Goal: Use online tool/utility: Utilize a website feature to perform a specific function

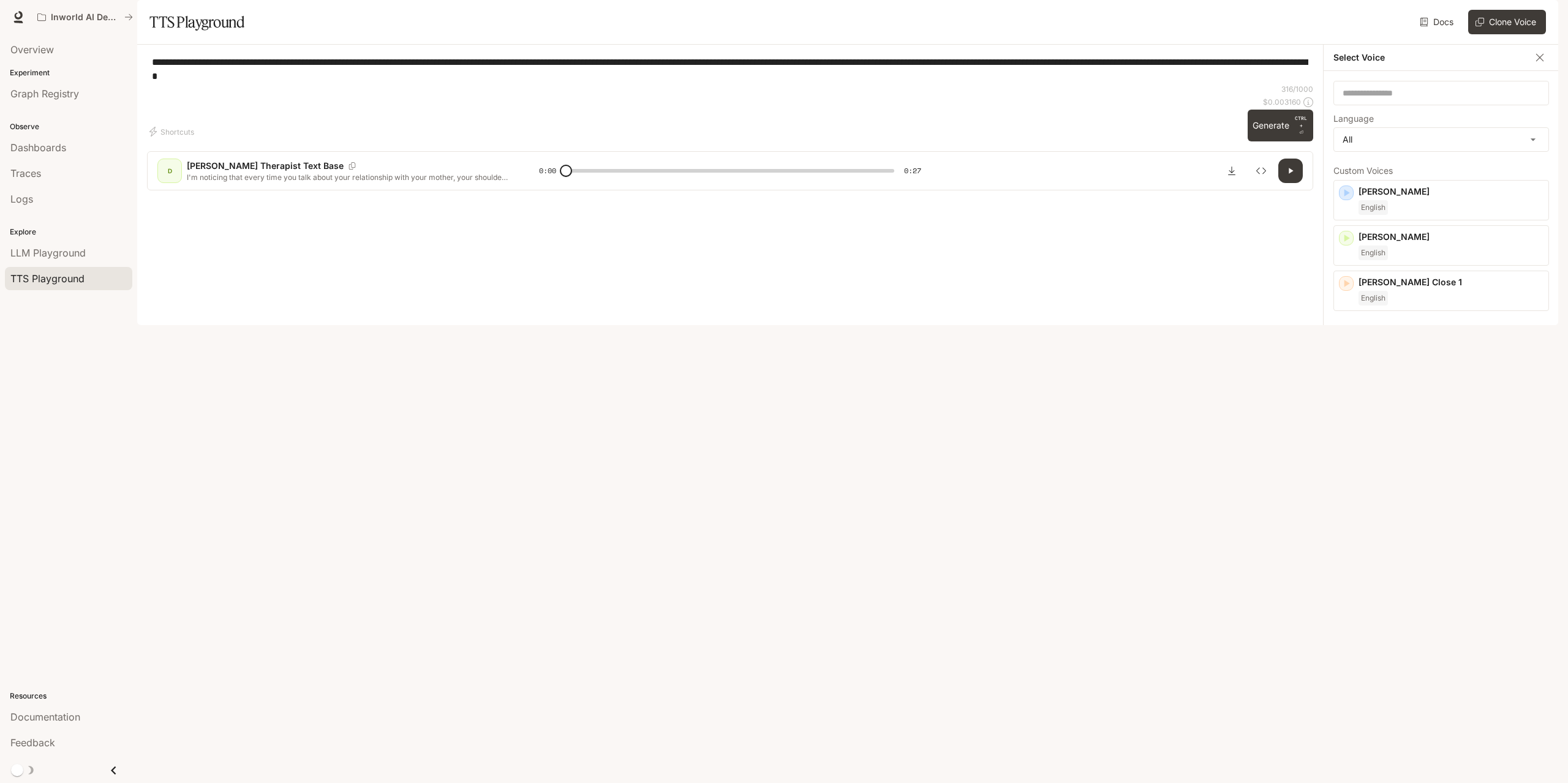
click at [637, 19] on div "Inworld AI Demos" at bounding box center [740, 17] width 1417 height 24
click at [1483, 34] on button "Clone Voice" at bounding box center [1507, 22] width 78 height 24
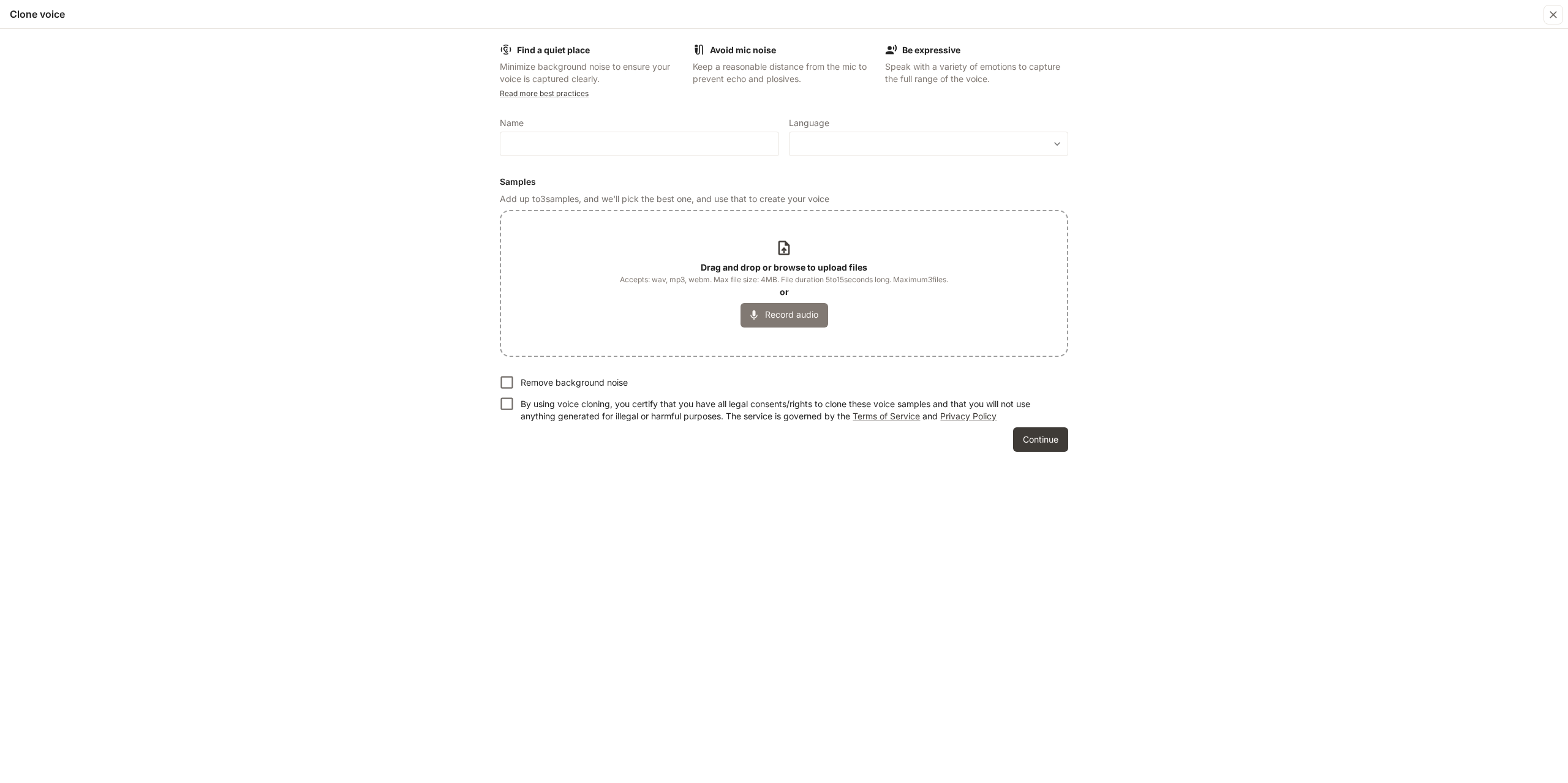
click at [765, 314] on button "Record audio" at bounding box center [784, 315] width 88 height 24
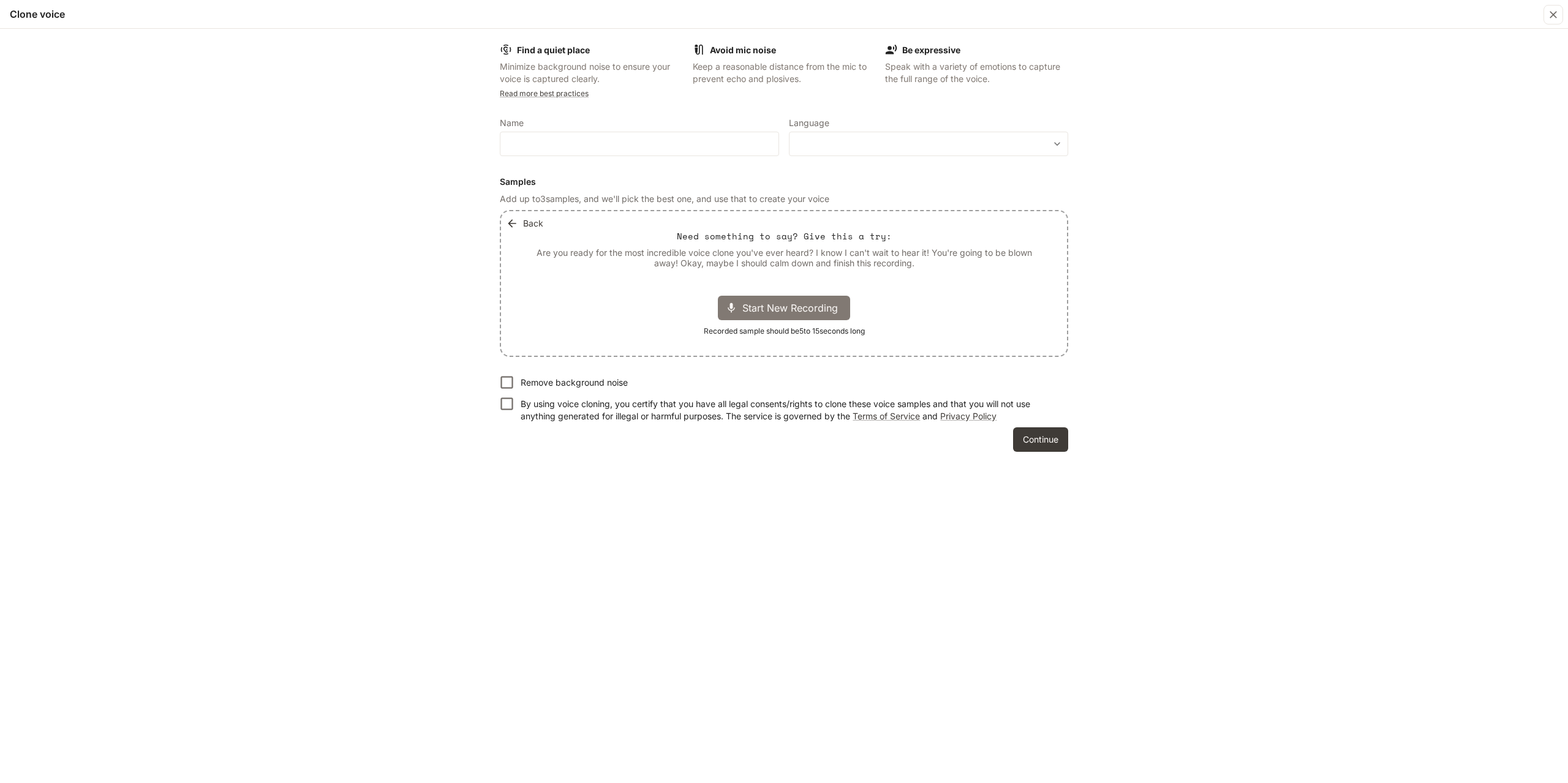
click at [736, 305] on icon at bounding box center [731, 307] width 12 height 12
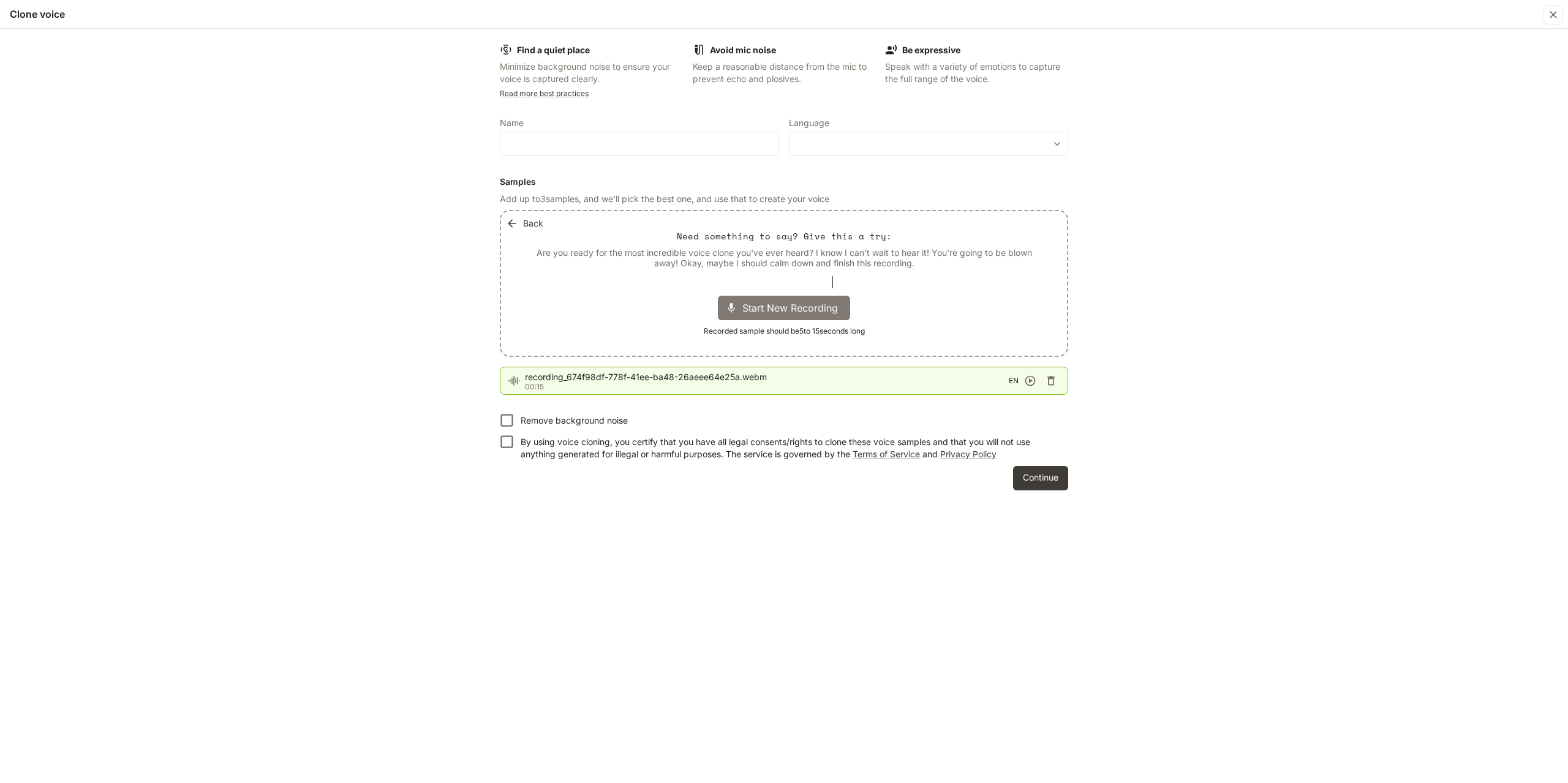
click at [1030, 381] on icon "button" at bounding box center [1030, 381] width 10 height 10
click at [1030, 379] on icon "button" at bounding box center [1030, 381] width 12 height 12
click at [742, 309] on div "Start New Recording" at bounding box center [784, 308] width 132 height 24
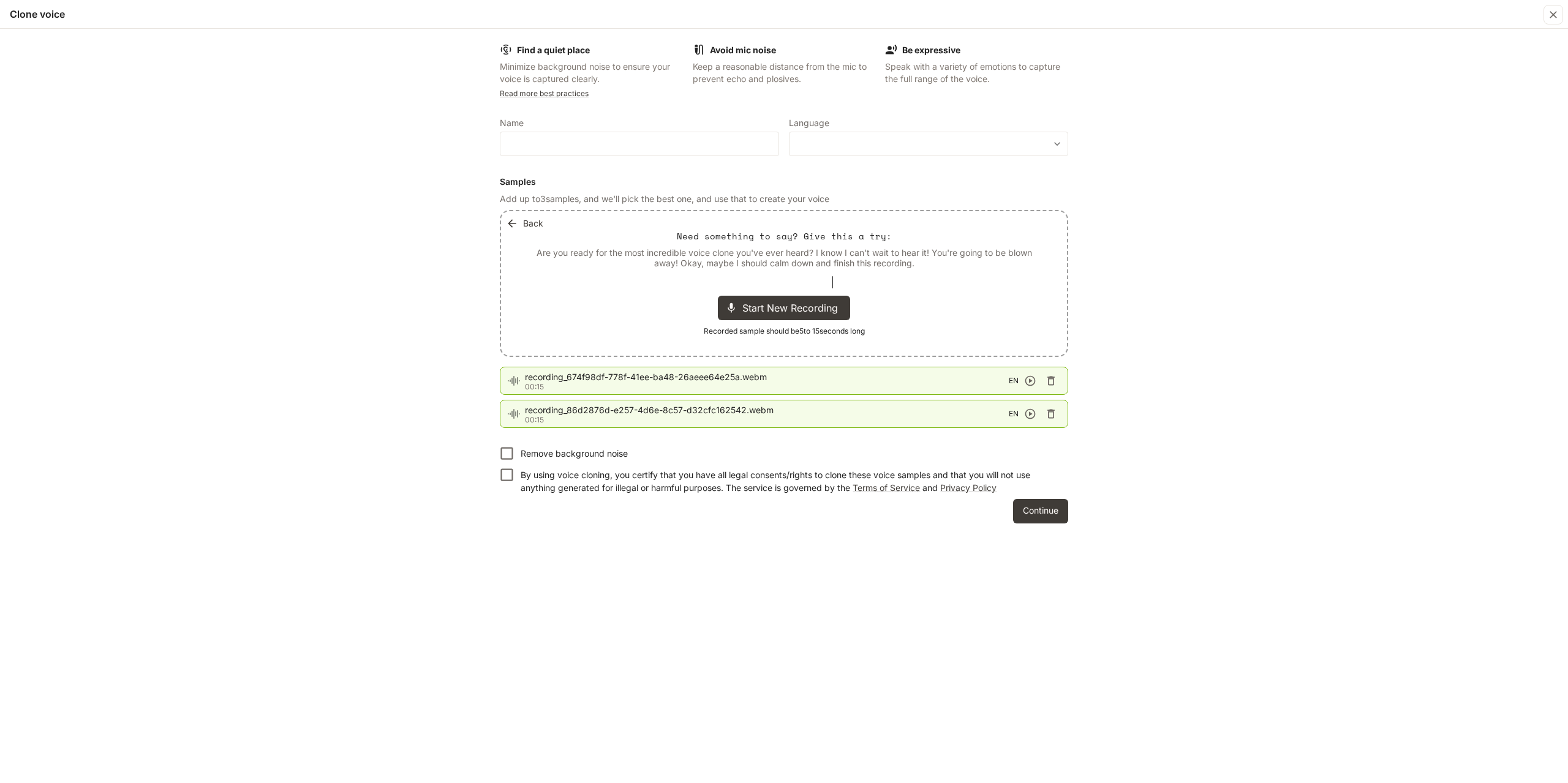
click at [1027, 417] on icon "button" at bounding box center [1030, 414] width 10 height 10
click at [1051, 414] on icon "button" at bounding box center [1051, 414] width 12 height 12
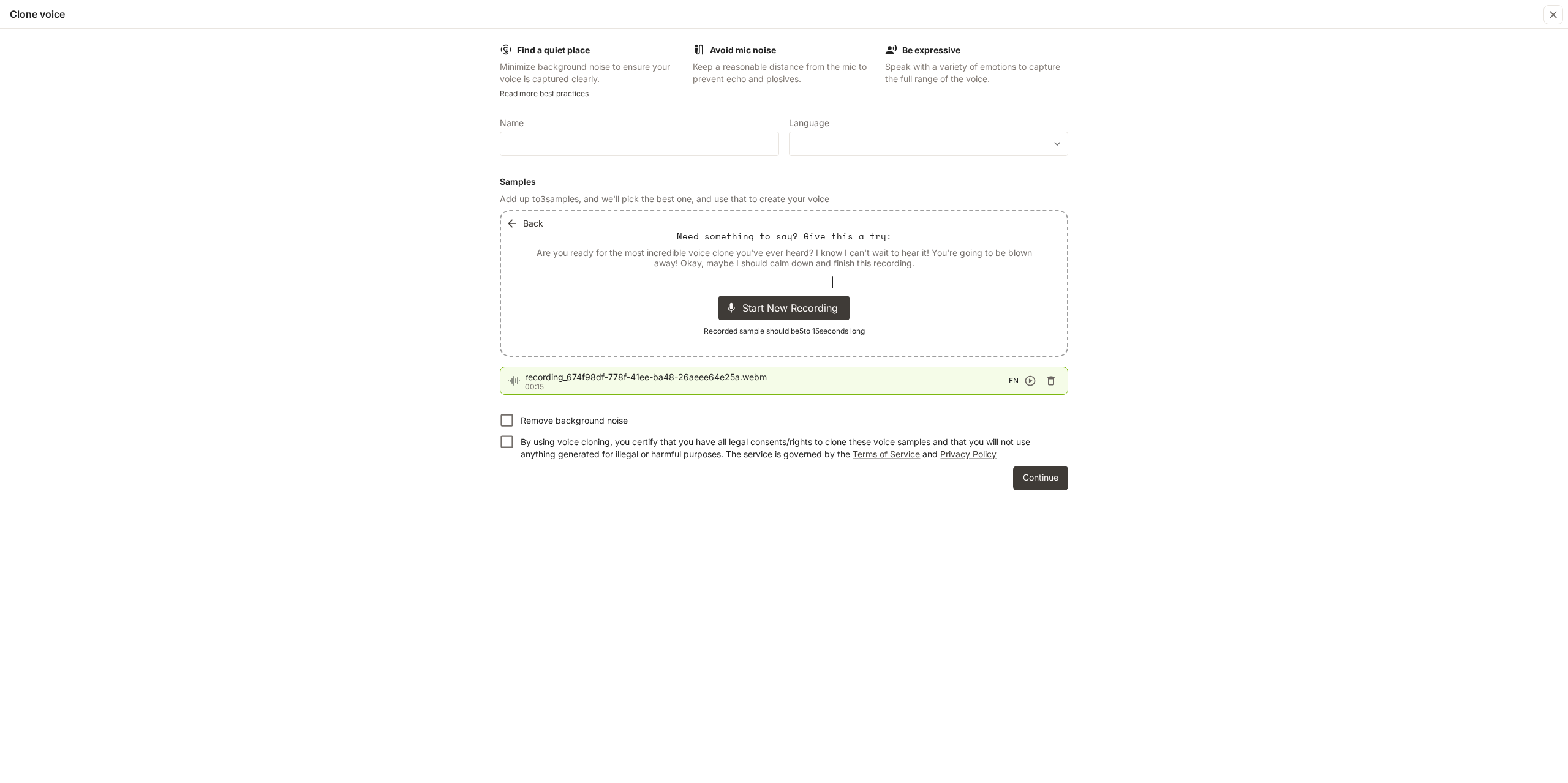
click at [729, 304] on icon at bounding box center [731, 307] width 12 height 12
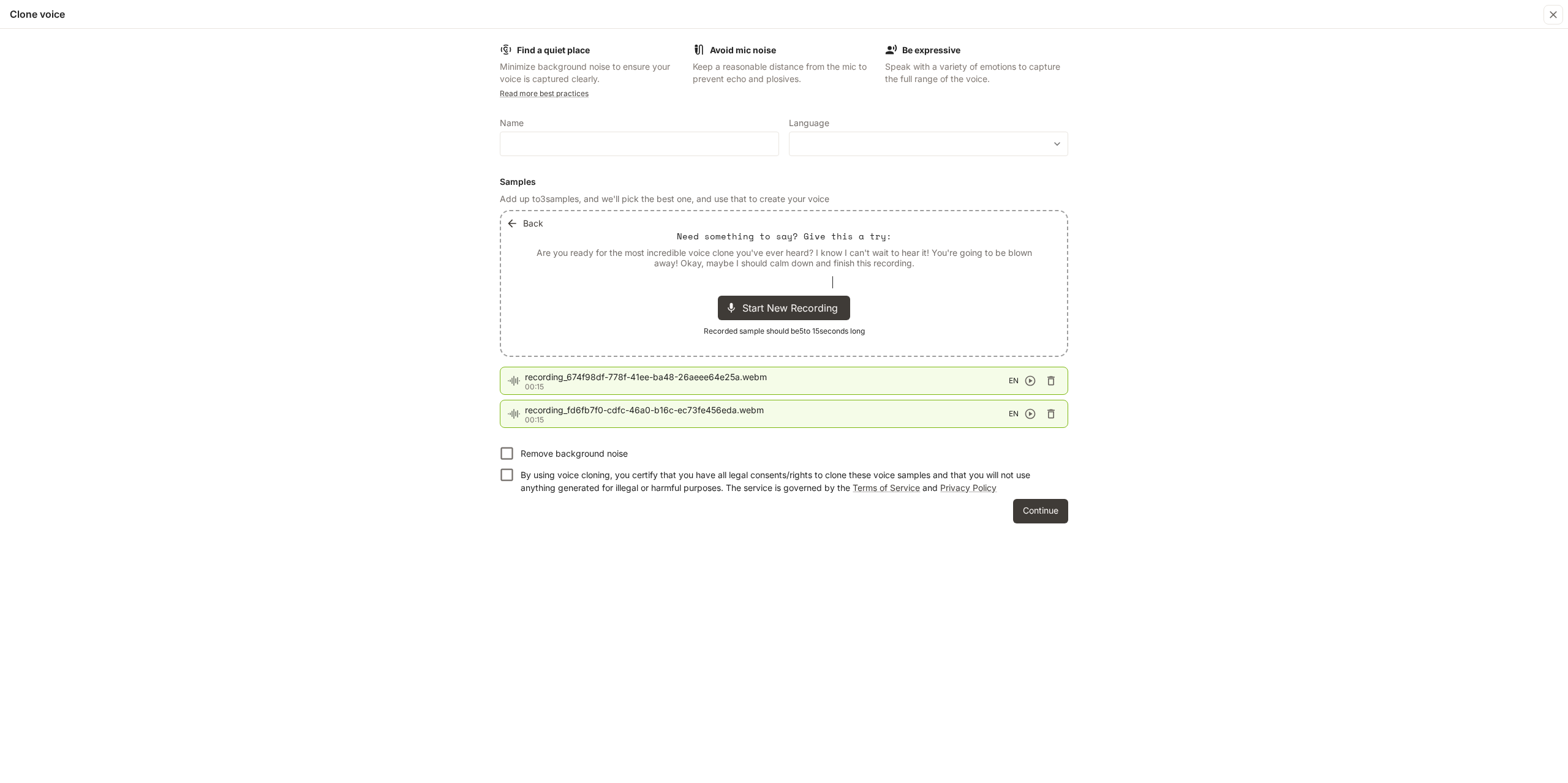
click at [1030, 417] on icon "button" at bounding box center [1030, 414] width 12 height 12
click at [738, 310] on div "Start New Recording" at bounding box center [784, 308] width 132 height 24
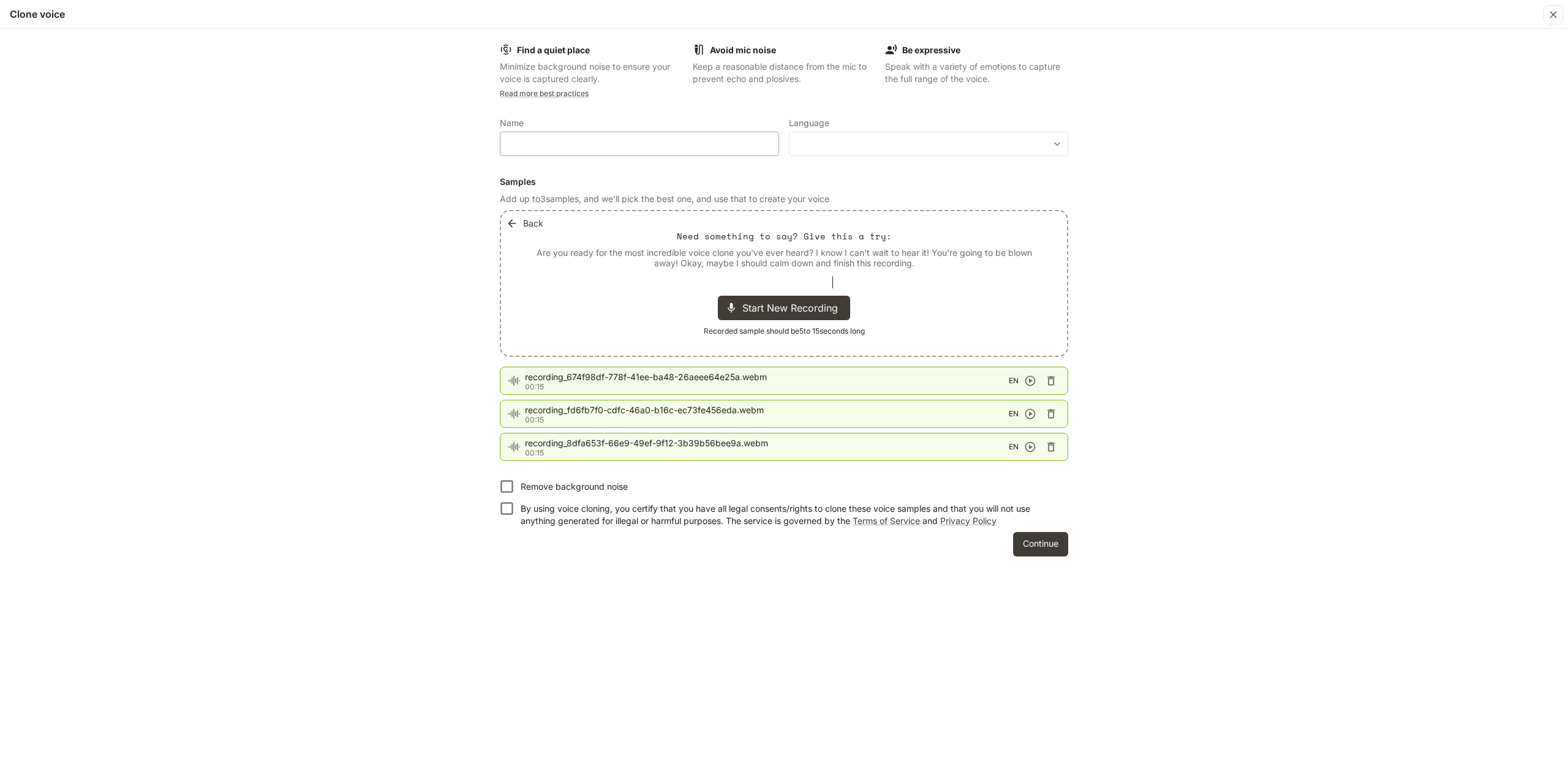
click at [568, 137] on div "​" at bounding box center [639, 144] width 280 height 24
type input "**********"
click at [818, 147] on body "**********" at bounding box center [784, 392] width 1568 height 783
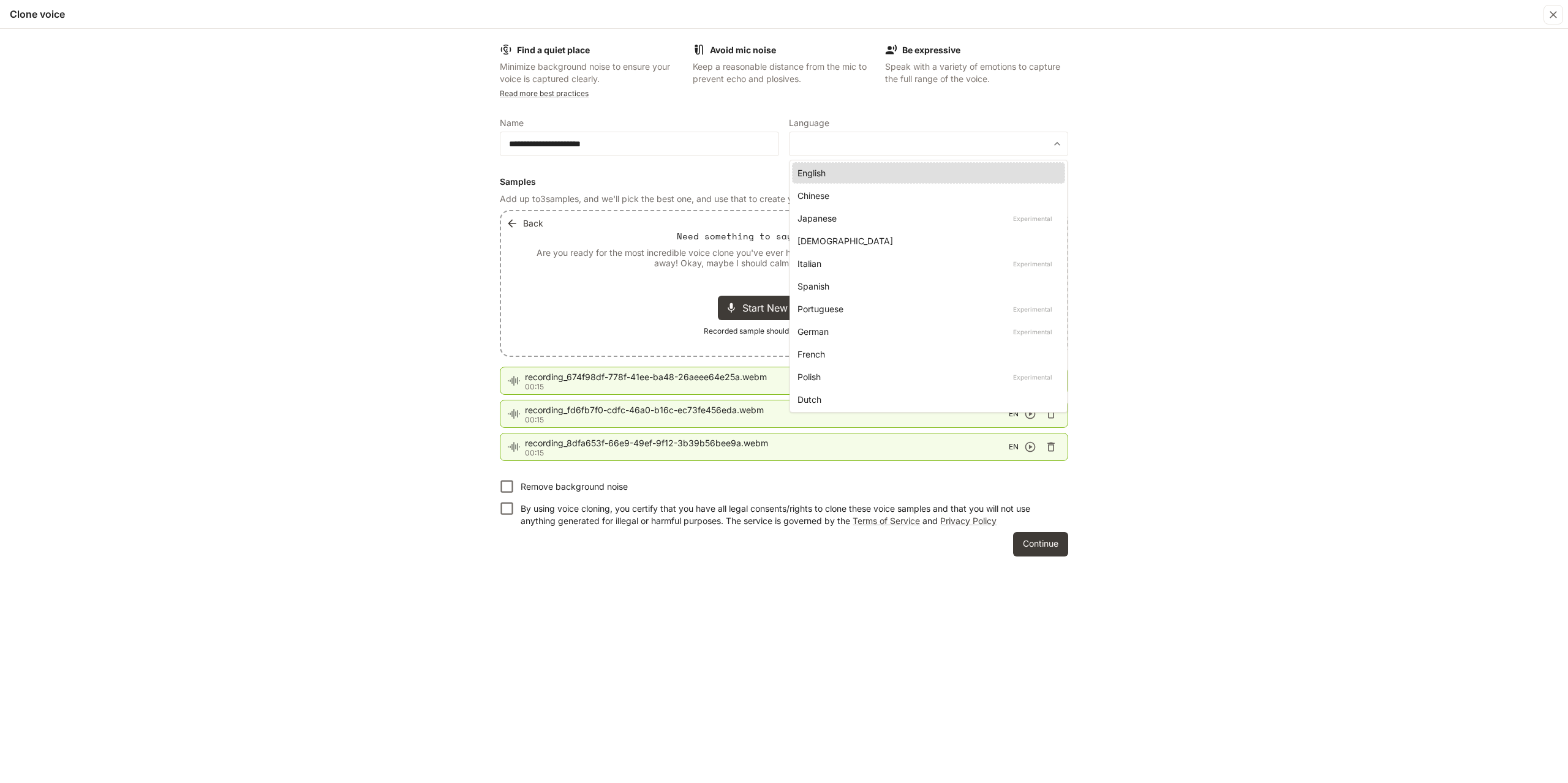
click at [815, 181] on li "English" at bounding box center [928, 173] width 272 height 20
type input "*****"
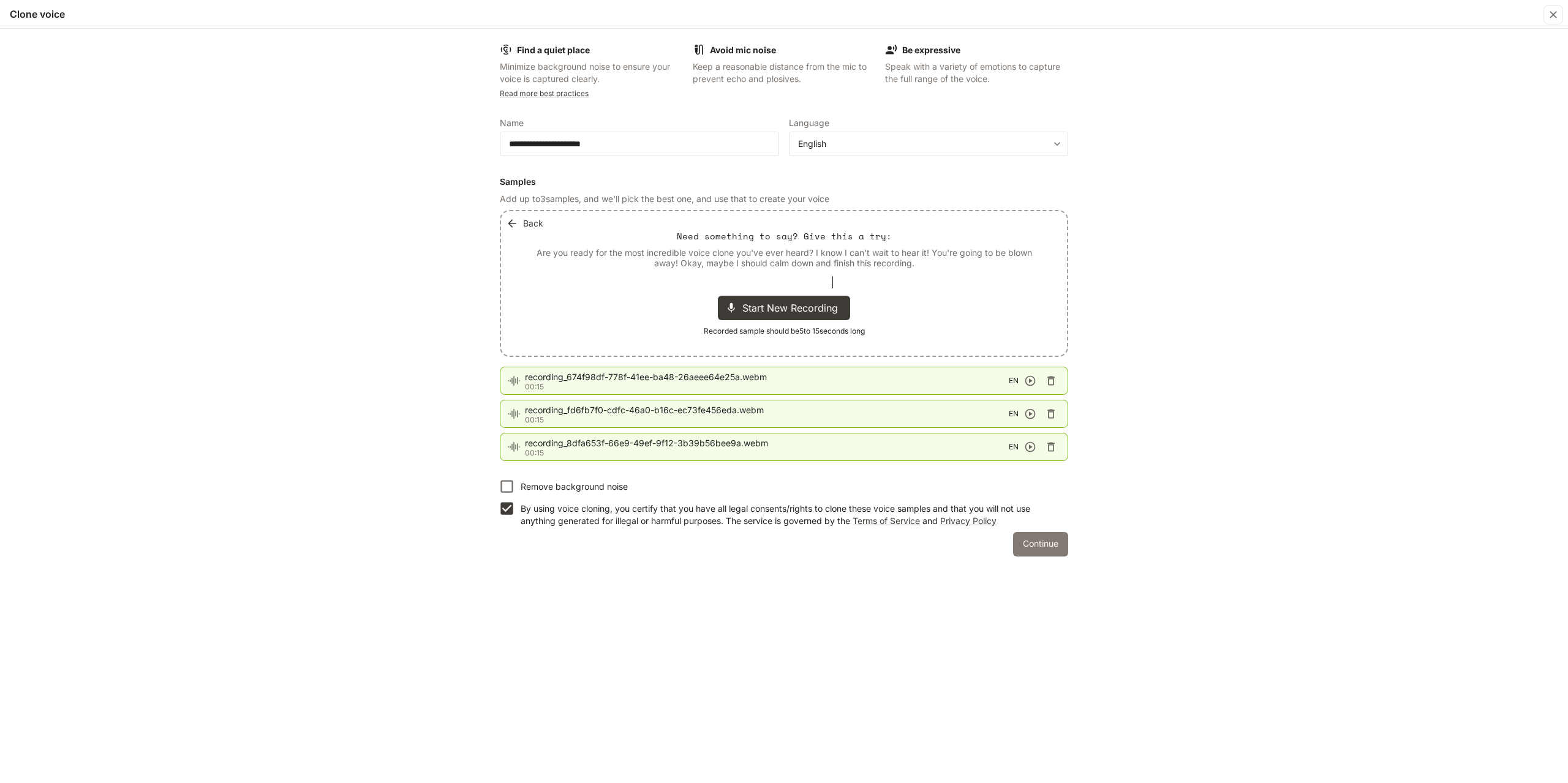
click at [1038, 540] on button "Continue" at bounding box center [1041, 545] width 55 height 24
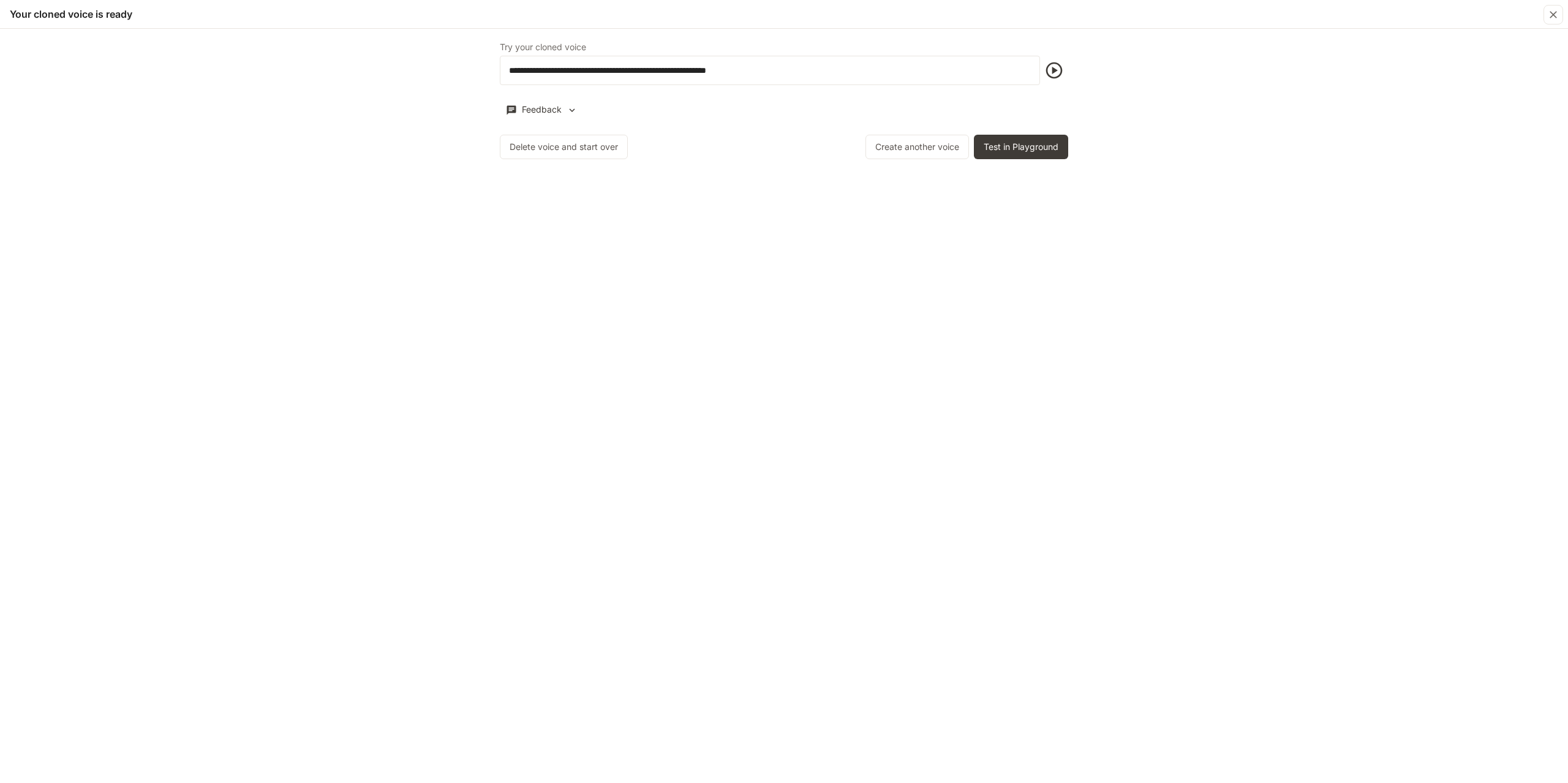
click at [1059, 68] on icon "button" at bounding box center [1053, 70] width 19 height 19
click at [1002, 141] on button "Test in Playground" at bounding box center [1020, 147] width 94 height 24
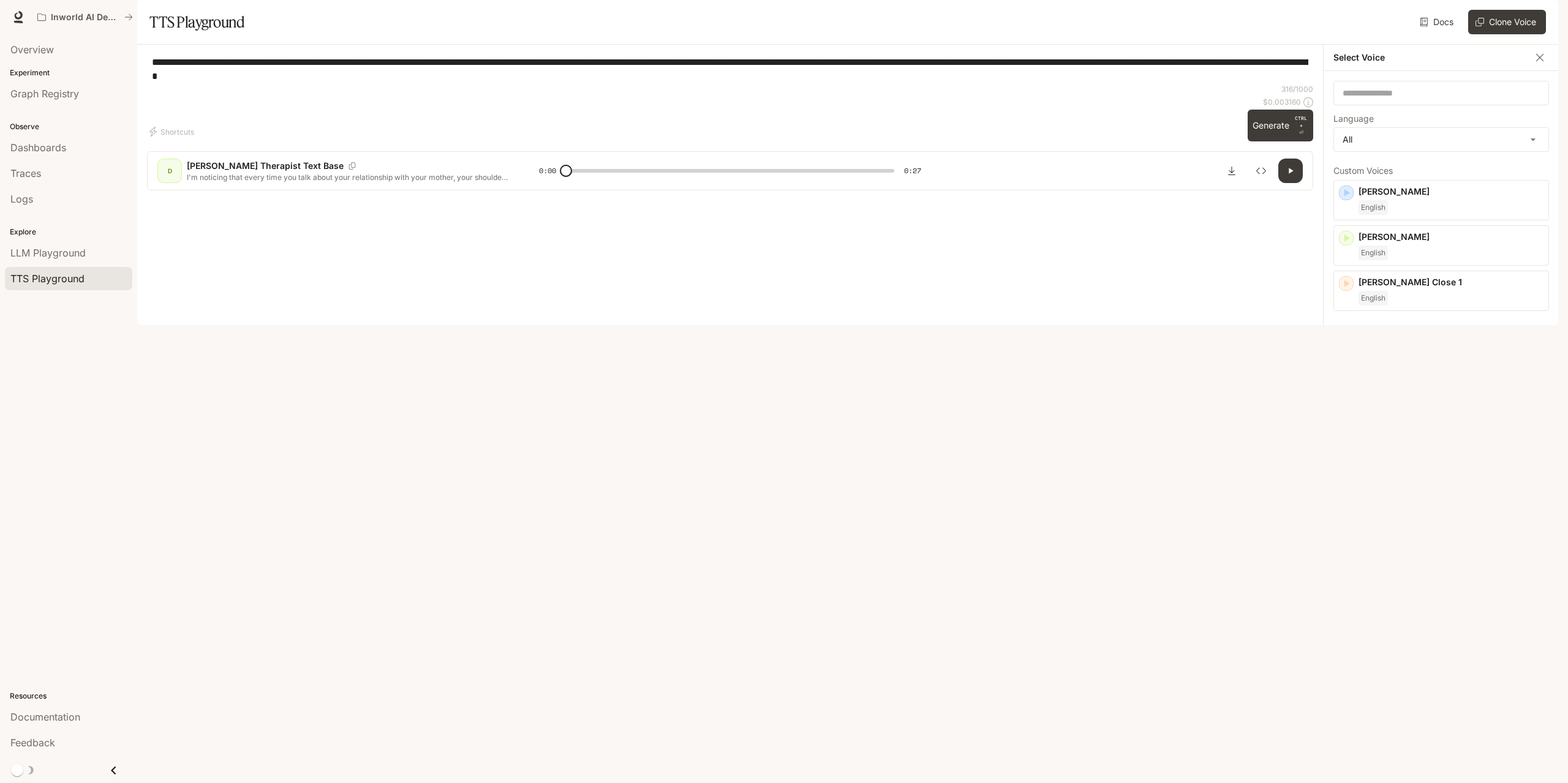
click at [1406, 379] on p "[PERSON_NAME] Conversational 1" at bounding box center [1450, 373] width 185 height 12
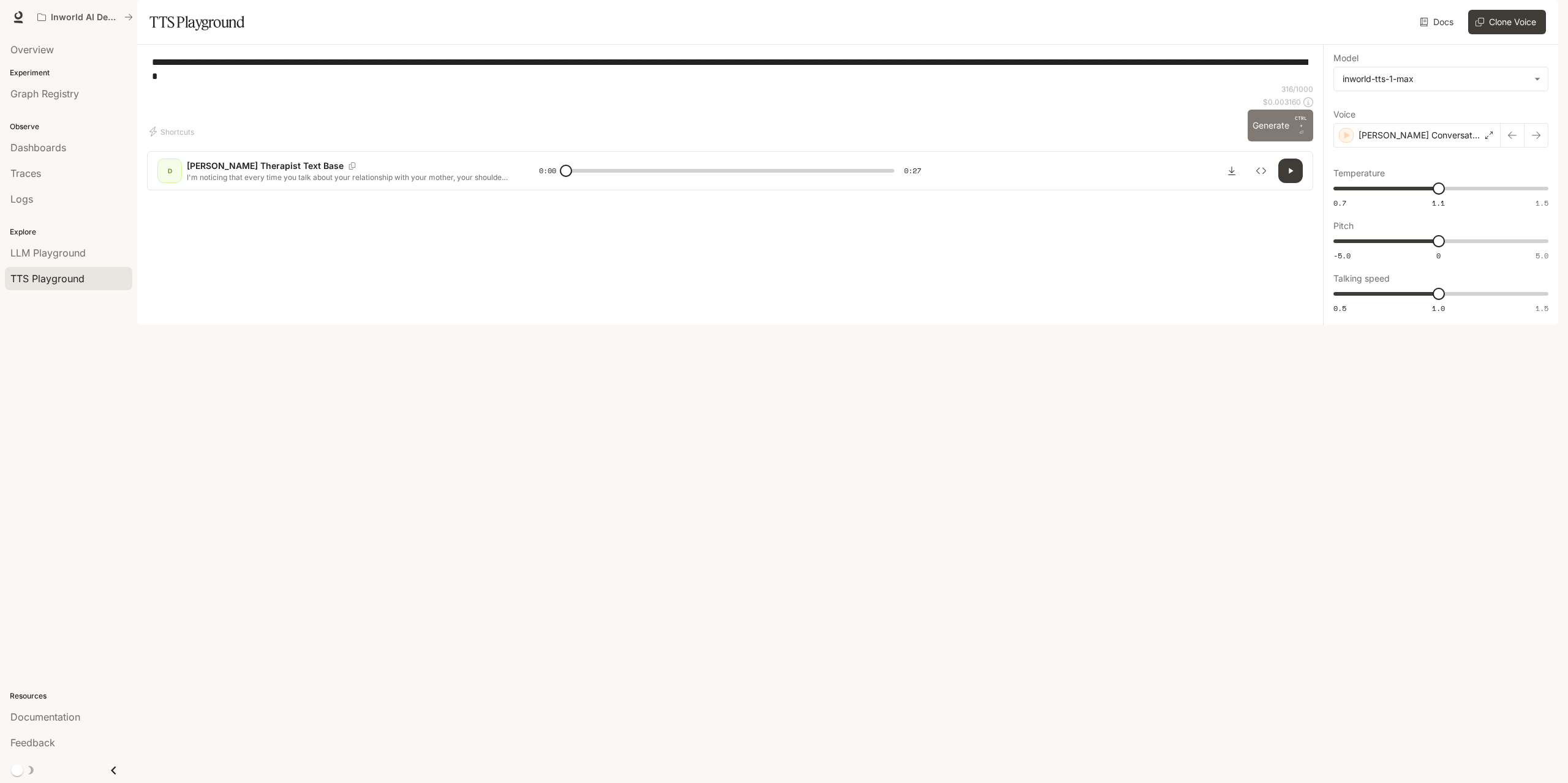
click at [1272, 142] on button "Generate CTRL + ⏎" at bounding box center [1280, 126] width 65 height 32
type input "*"
type input "***"
drag, startPoint x: 1436, startPoint y: 226, endPoint x: 1557, endPoint y: 214, distance: 121.6
click at [1557, 214] on div "**********" at bounding box center [1440, 185] width 235 height 280
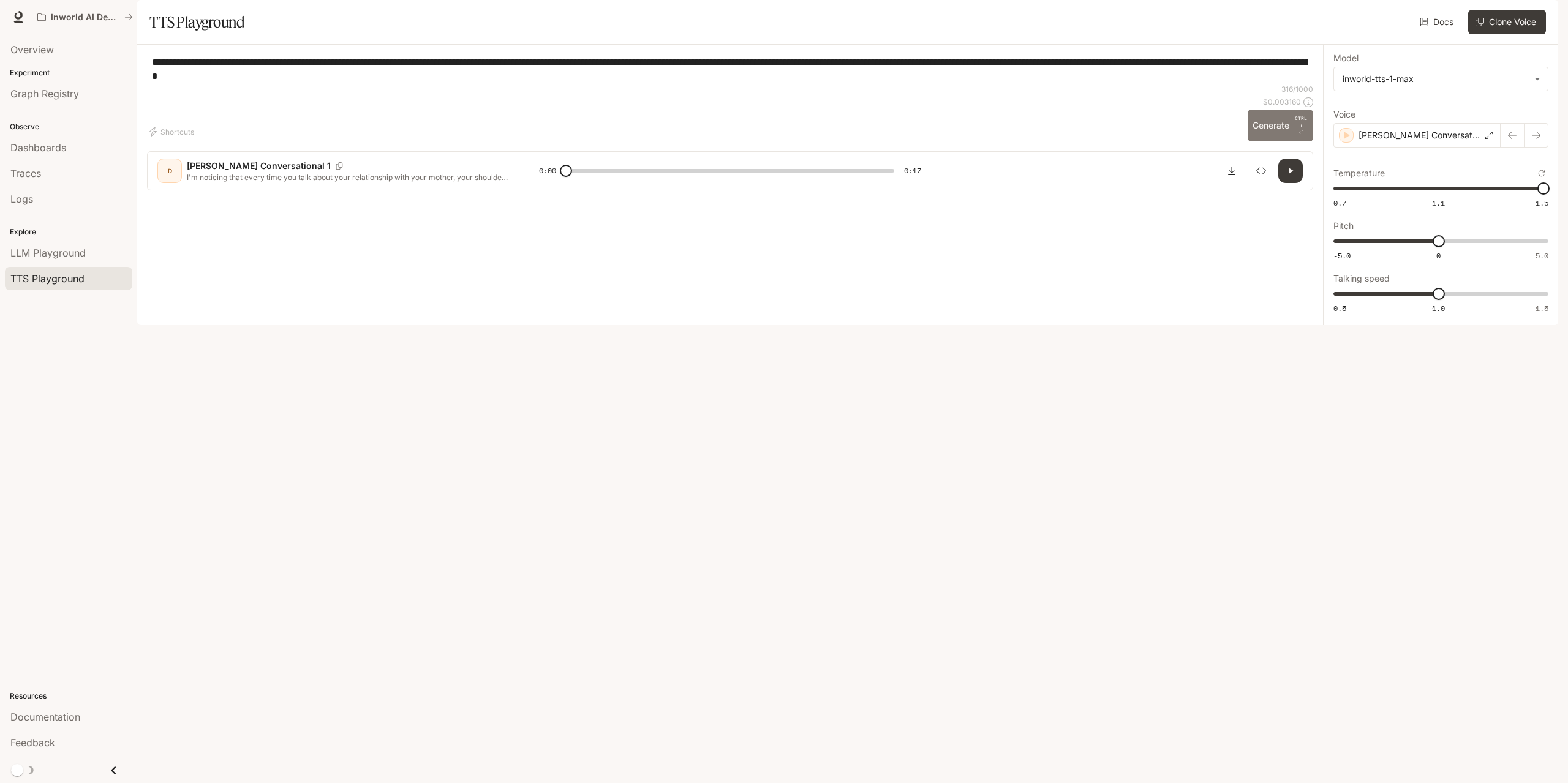
click at [1268, 142] on button "Generate CTRL + ⏎" at bounding box center [1280, 126] width 65 height 32
click at [1263, 142] on button "Generate CTRL + ⏎" at bounding box center [1280, 126] width 65 height 32
click at [1263, 142] on button "Generate CTRL + ⏎" at bounding box center [1280, 126] width 65 height 32
type input "*"
type input "***"
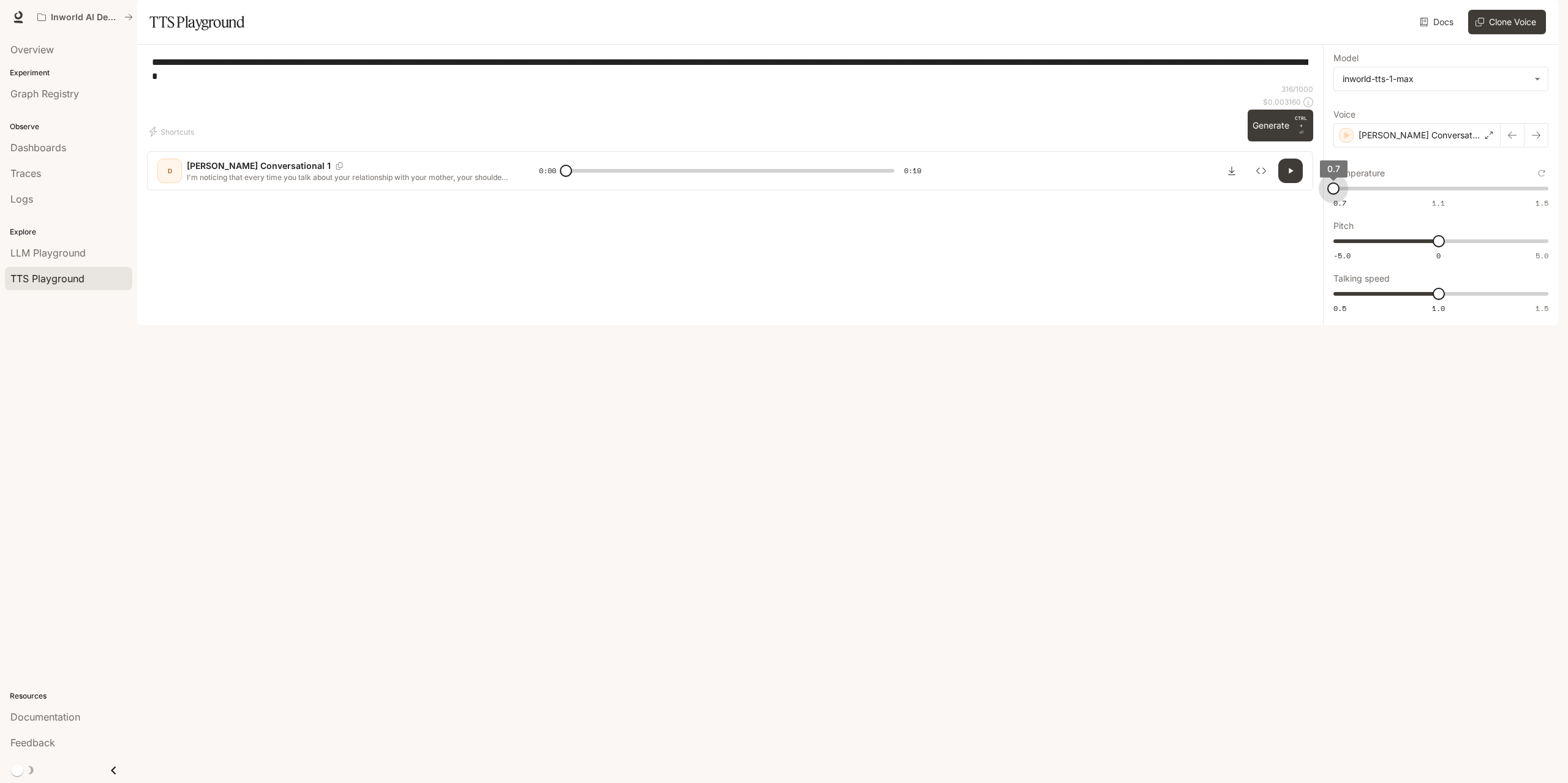
drag, startPoint x: 1545, startPoint y: 221, endPoint x: 1311, endPoint y: 225, distance: 234.0
click at [1311, 225] on div "**********" at bounding box center [847, 185] width 1421 height 280
click at [1258, 142] on button "Generate CTRL + ⏎" at bounding box center [1280, 126] width 65 height 32
click at [1291, 174] on icon "button" at bounding box center [1290, 171] width 5 height 6
click at [1291, 176] on icon "button" at bounding box center [1291, 171] width 10 height 10
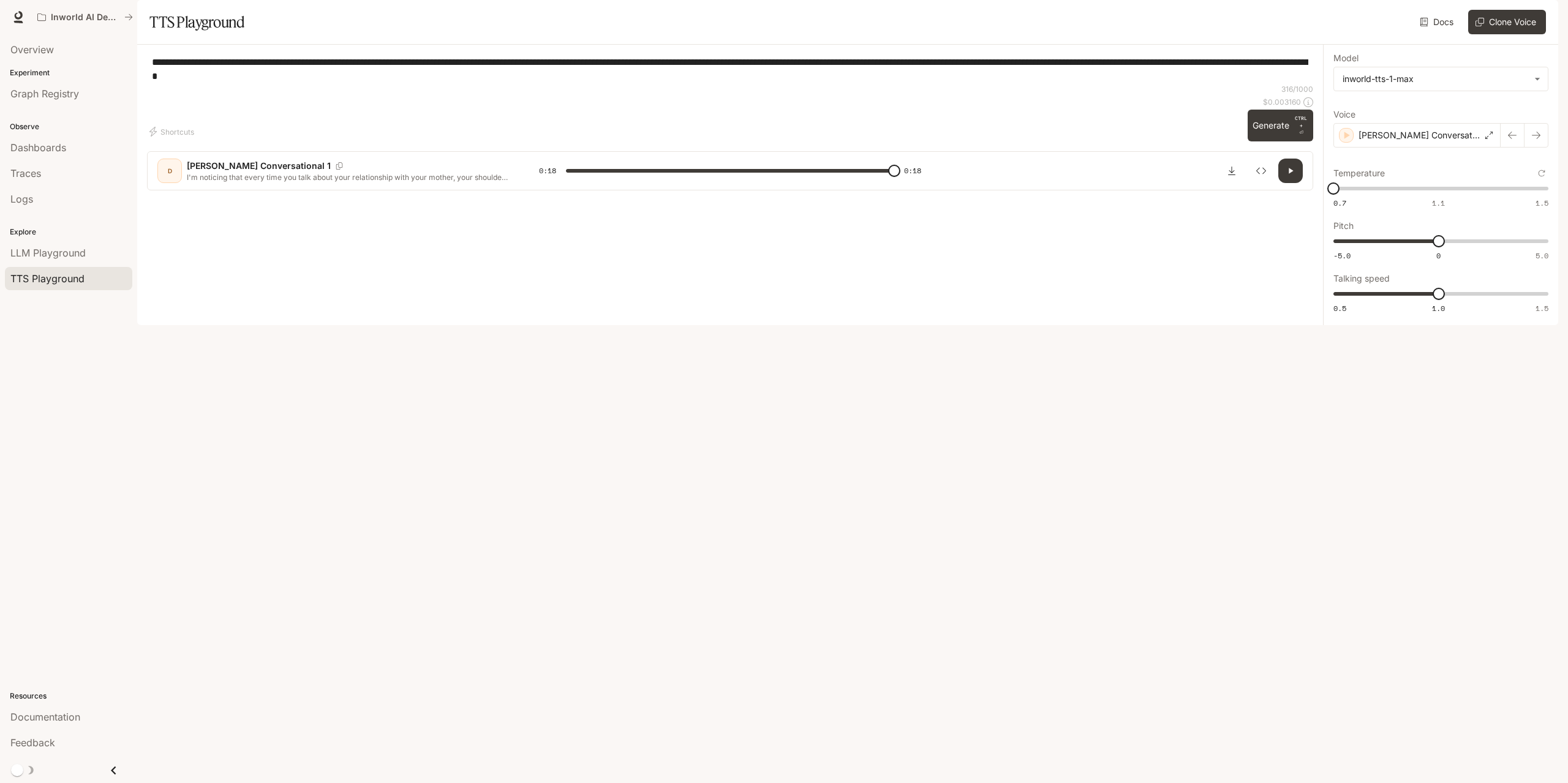
type input "*"
type input "***"
drag, startPoint x: 1339, startPoint y: 221, endPoint x: 1555, endPoint y: 221, distance: 216.0
click at [1549, 195] on span "1.5" at bounding box center [1543, 188] width 12 height 12
click at [1270, 142] on button "Generate CTRL + ⏎" at bounding box center [1280, 126] width 65 height 32
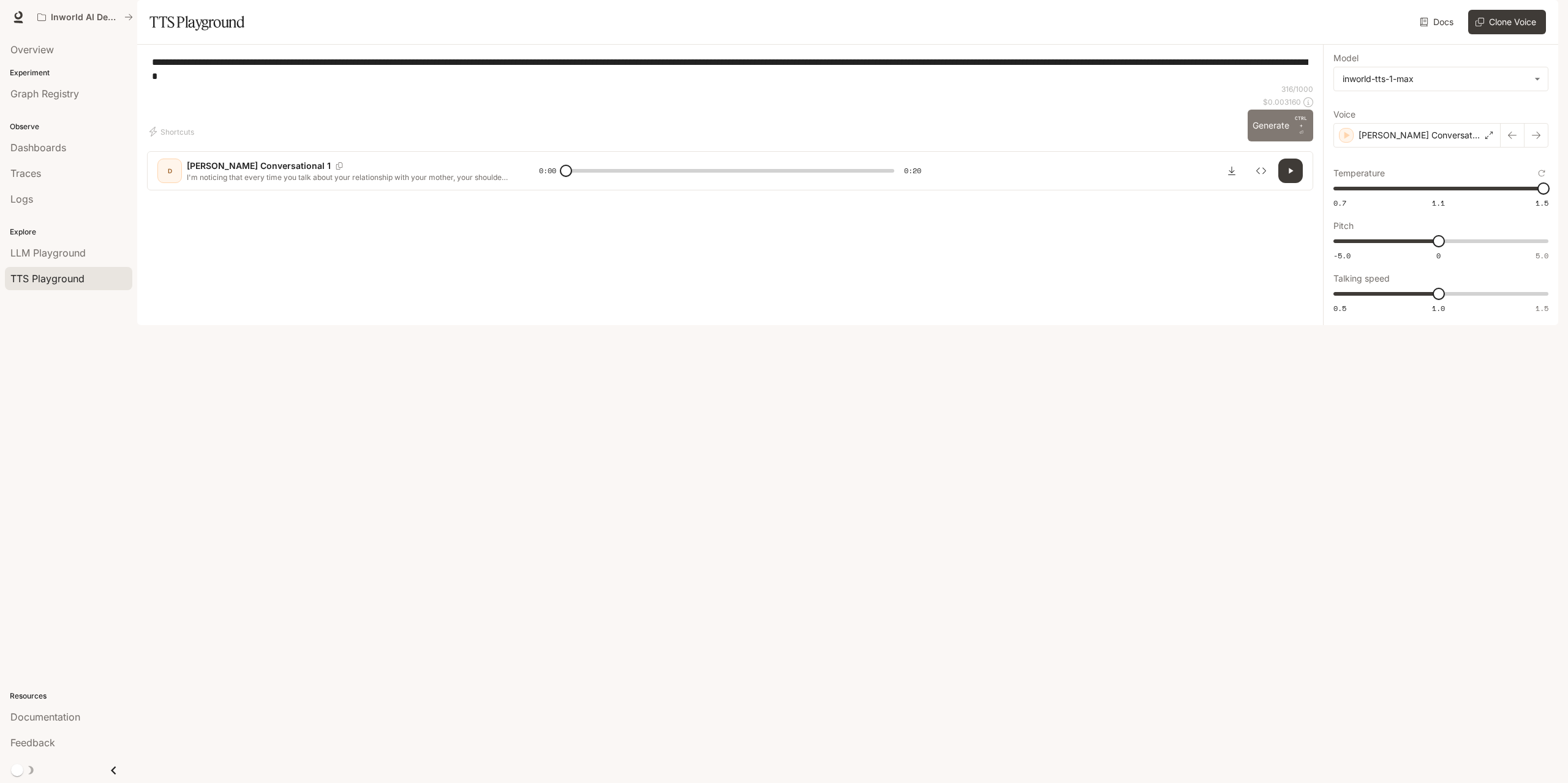
click at [1270, 142] on button "Generate CTRL + ⏎" at bounding box center [1280, 126] width 65 height 32
click at [1287, 176] on icon "button" at bounding box center [1291, 171] width 10 height 10
type input "*"
